Goal: Information Seeking & Learning: Understand process/instructions

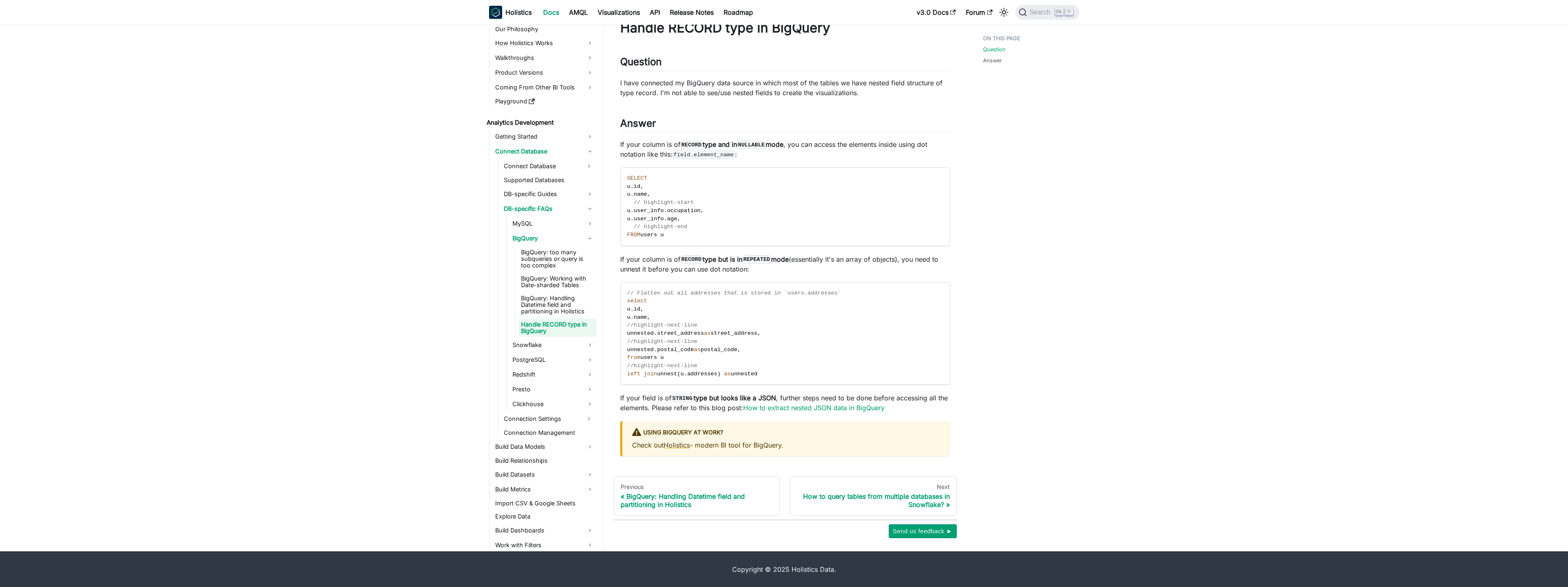
scroll to position [41, 0]
drag, startPoint x: 658, startPoint y: 373, endPoint x: 716, endPoint y: 374, distance: 58.0
click at [716, 374] on span "left join unnest ( u . addresses ) as unnested" at bounding box center [692, 373] width 130 height 6
copy span "unnest ( u . addresses )"
click at [733, 399] on strong "STRING type but looks like a JSON" at bounding box center [724, 397] width 104 height 8
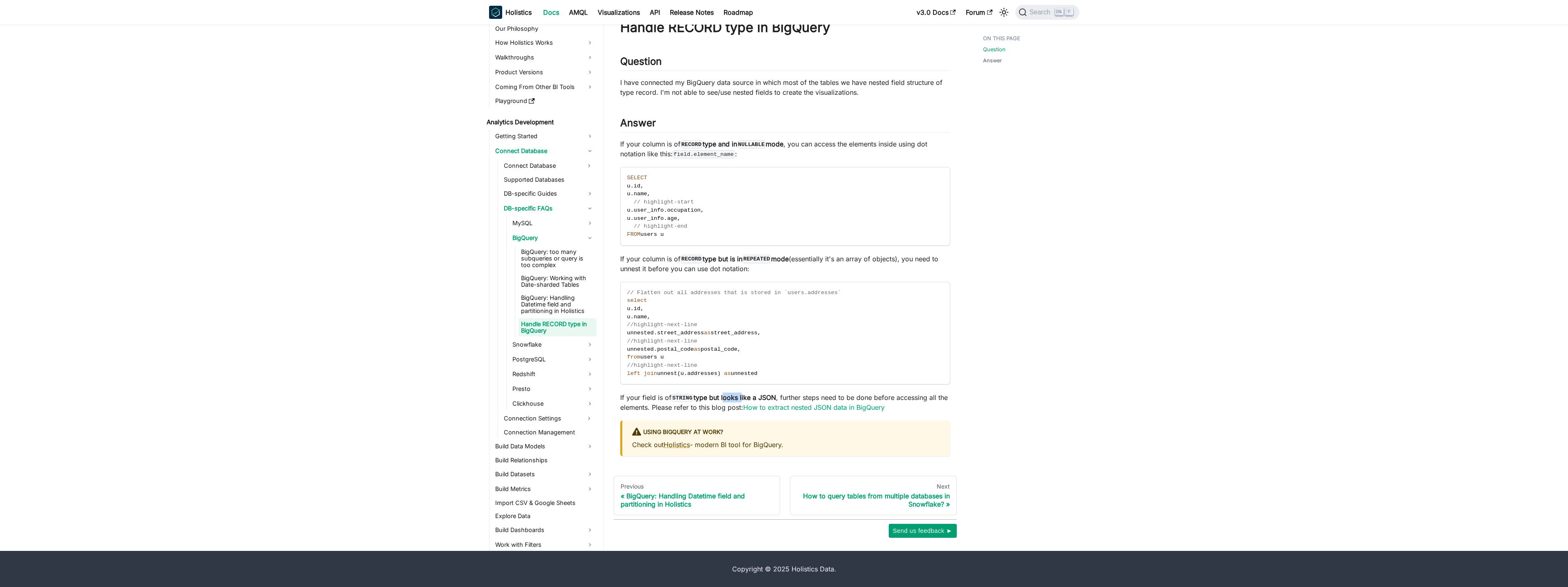
click at [733, 399] on strong "STRING type but looks like a JSON" at bounding box center [724, 397] width 104 height 8
click at [697, 399] on strong "STRING type but looks like a JSON" at bounding box center [724, 397] width 104 height 8
click at [664, 399] on p "If your field is of STRING type but looks like a JSON , further steps need to b…" at bounding box center [785, 402] width 330 height 20
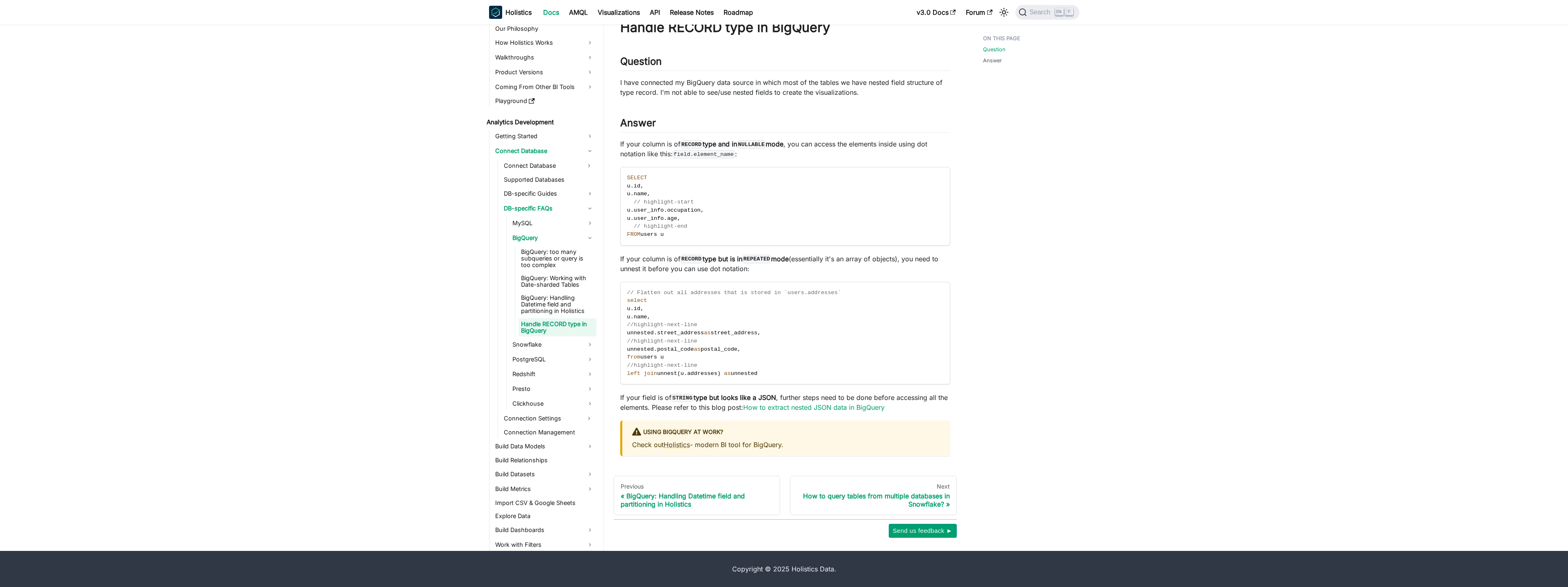
click at [701, 402] on p "If your field is of STRING type but looks like a JSON , further steps need to b…" at bounding box center [785, 402] width 330 height 20
click at [742, 260] on strong "RECORD type but is in REPEATED mode" at bounding box center [735, 259] width 108 height 8
click at [698, 275] on div "Handle RECORD type in BigQuery Question ​ I have connected my BigQuery data sou…" at bounding box center [785, 237] width 330 height 436
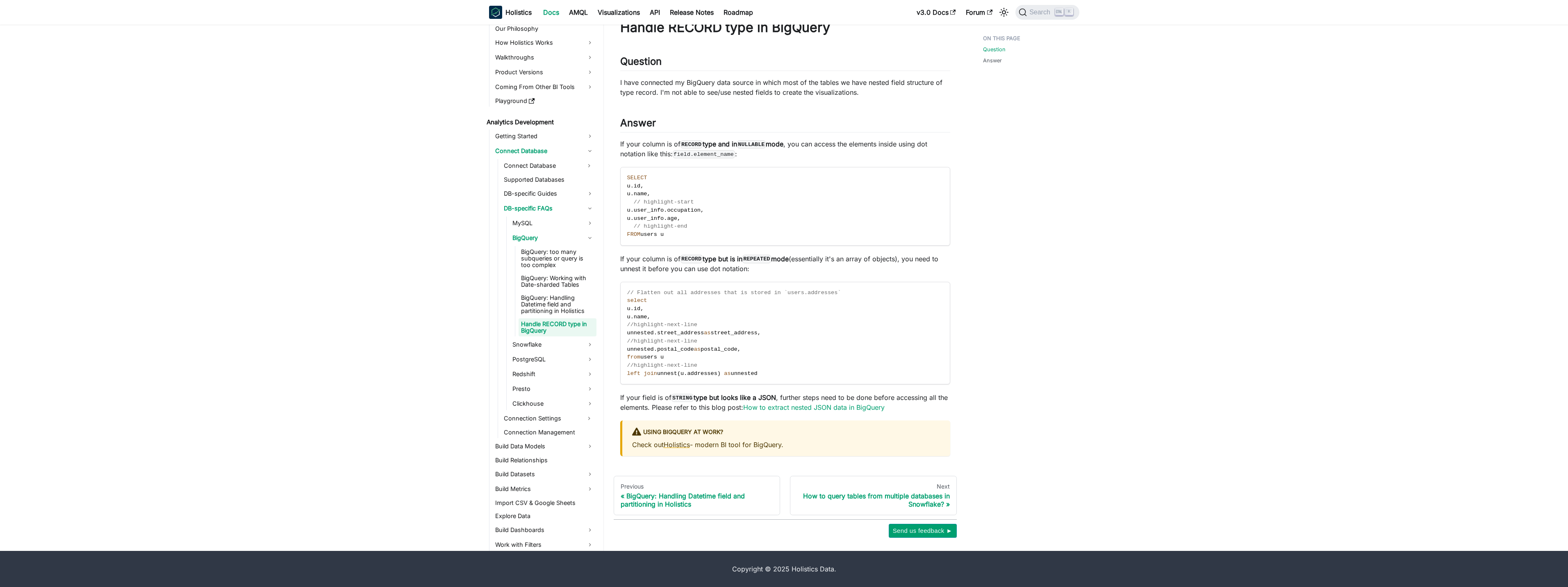
click at [702, 266] on p "If your column is of RECORD type but is in REPEATED mode (essentially it's an a…" at bounding box center [785, 264] width 330 height 20
click at [712, 373] on span "addresses" at bounding box center [702, 373] width 30 height 6
click at [712, 376] on code "// Flatten out all addresses that is stored in `users.addresses` select u . id …" at bounding box center [784, 333] width 328 height 102
click at [700, 367] on code "// Flatten out all addresses that is stored in `users.addresses` select u . id …" at bounding box center [784, 333] width 328 height 102
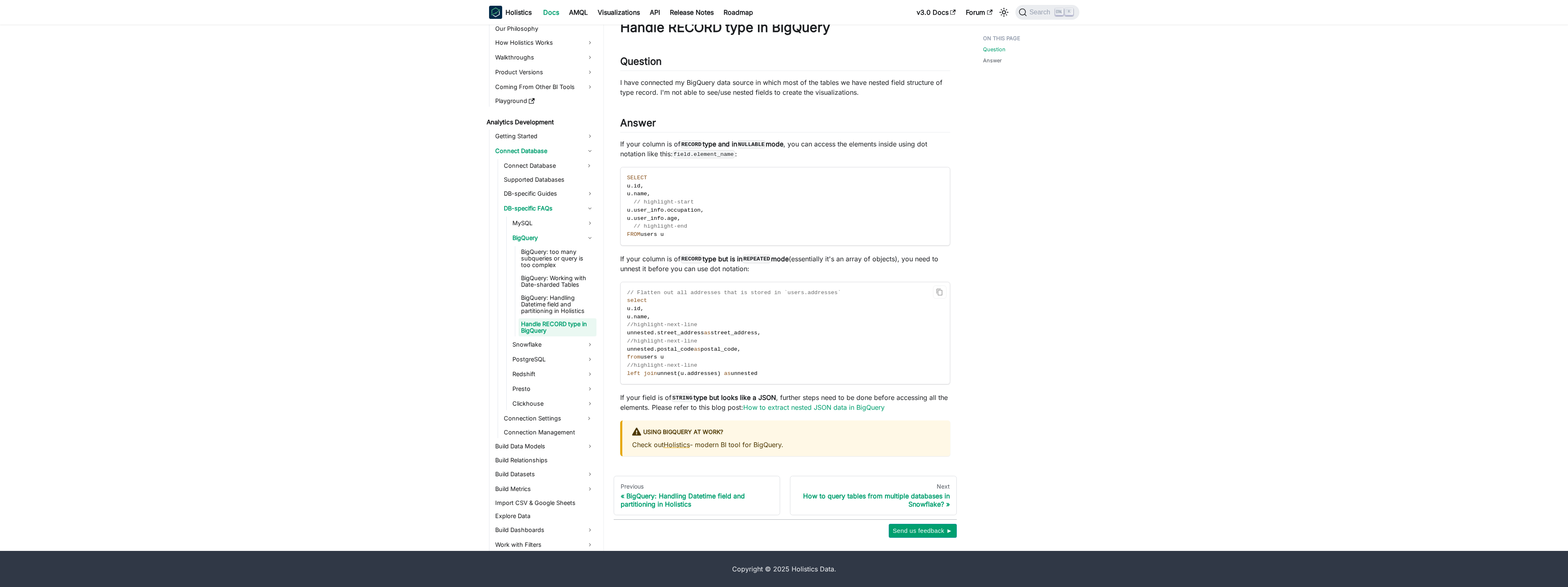
click at [756, 373] on code "// Flatten out all addresses that is stored in `users.addresses` select u . id …" at bounding box center [784, 333] width 328 height 102
click at [798, 375] on code "// Flatten out all addresses that is stored in `users.addresses` select u . id …" at bounding box center [784, 333] width 328 height 102
